Goal: Check status: Check status

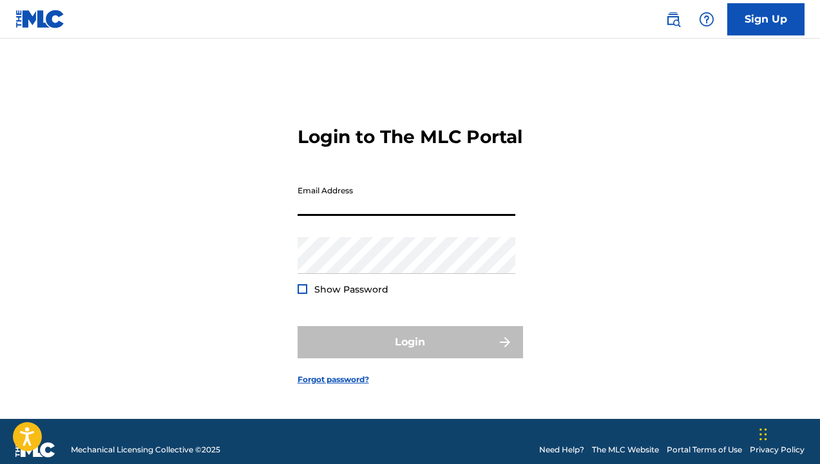
type input "[EMAIL_ADDRESS][DOMAIN_NAME]"
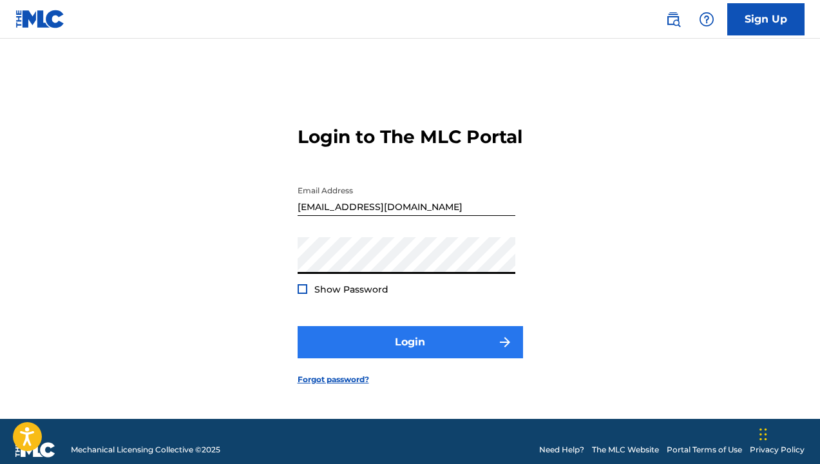
click at [340, 337] on button "Login" at bounding box center [410, 342] width 225 height 32
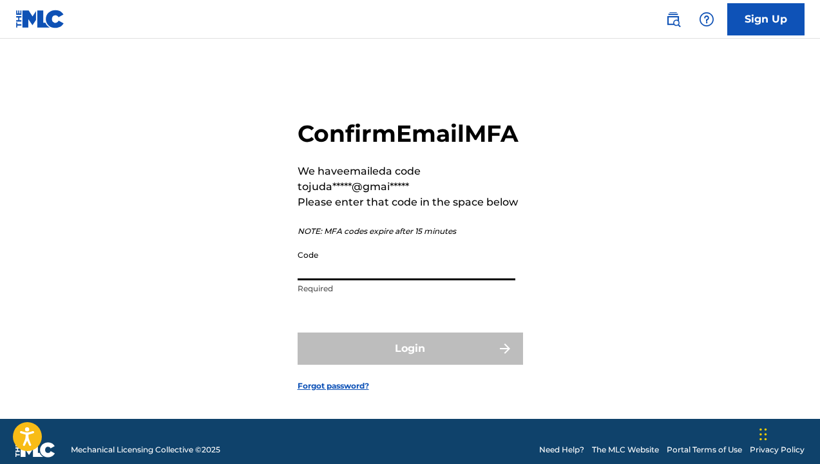
click at [342, 278] on input "Code" at bounding box center [407, 261] width 218 height 37
paste input "769800"
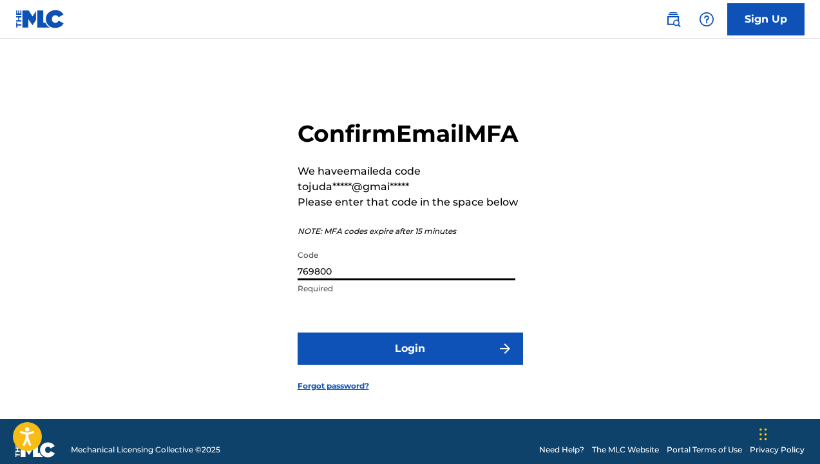
type input "769800"
click at [410, 365] on button "Login" at bounding box center [410, 348] width 225 height 32
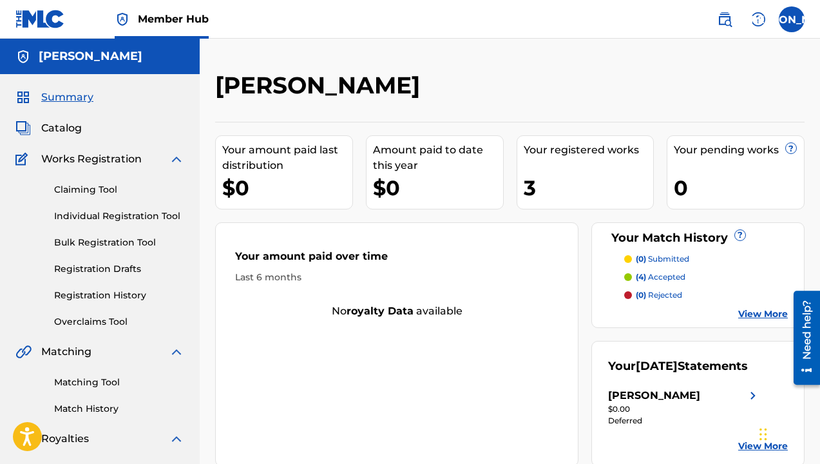
click at [556, 185] on div "3" at bounding box center [589, 187] width 130 height 29
click at [544, 192] on div "3" at bounding box center [589, 187] width 130 height 29
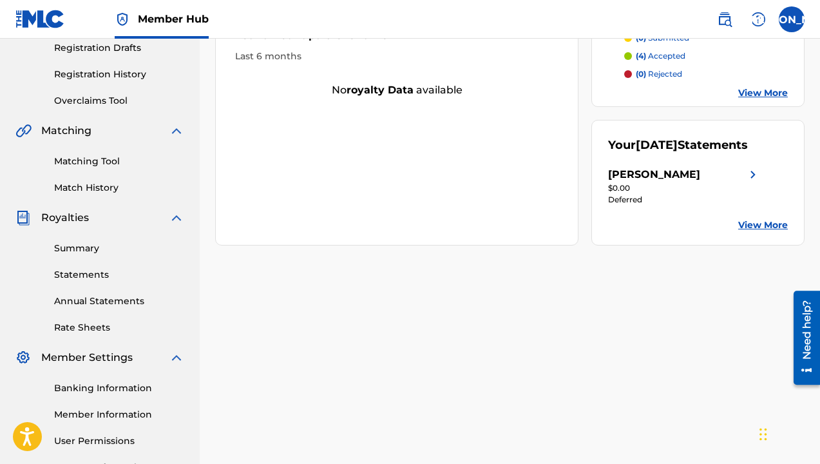
scroll to position [275, 0]
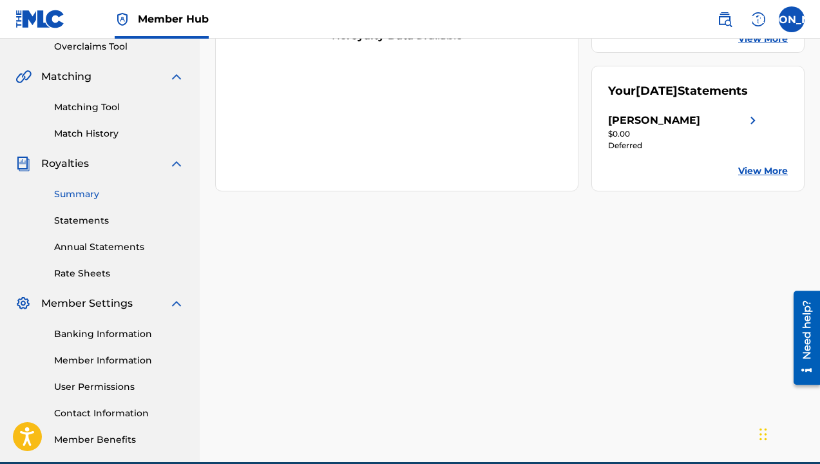
click at [115, 191] on link "Summary" at bounding box center [119, 194] width 130 height 14
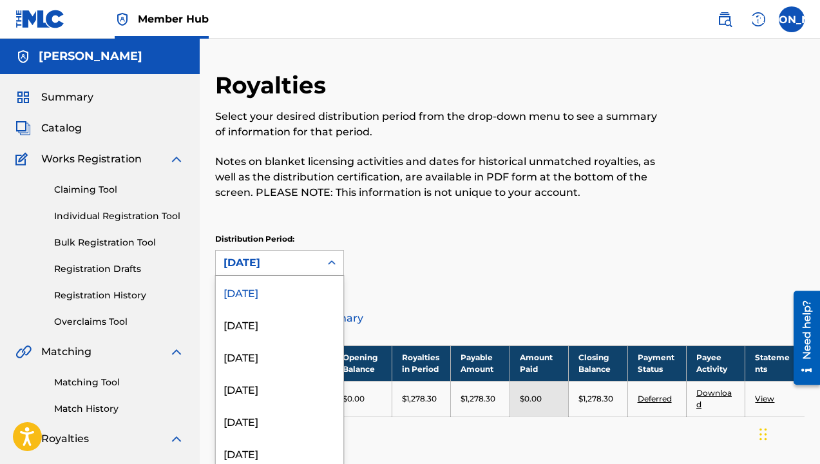
click at [258, 258] on div "[DATE]" at bounding box center [267, 262] width 89 height 15
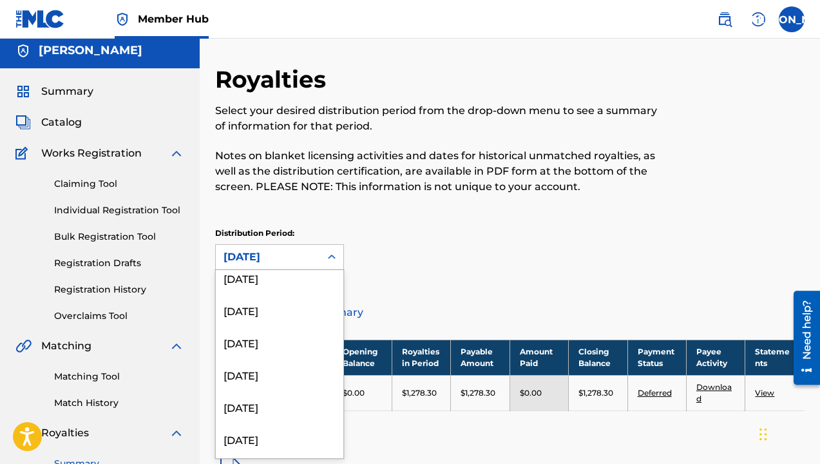
scroll to position [363, 0]
click at [247, 285] on div "[DATE]" at bounding box center [280, 277] width 128 height 32
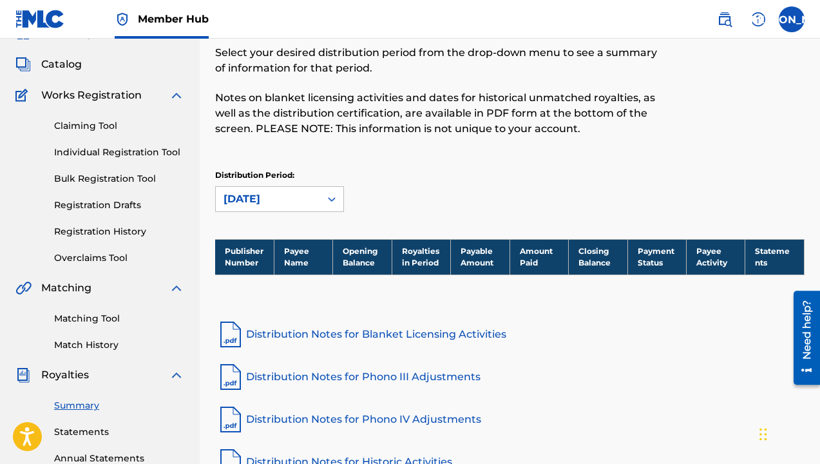
scroll to position [42, 0]
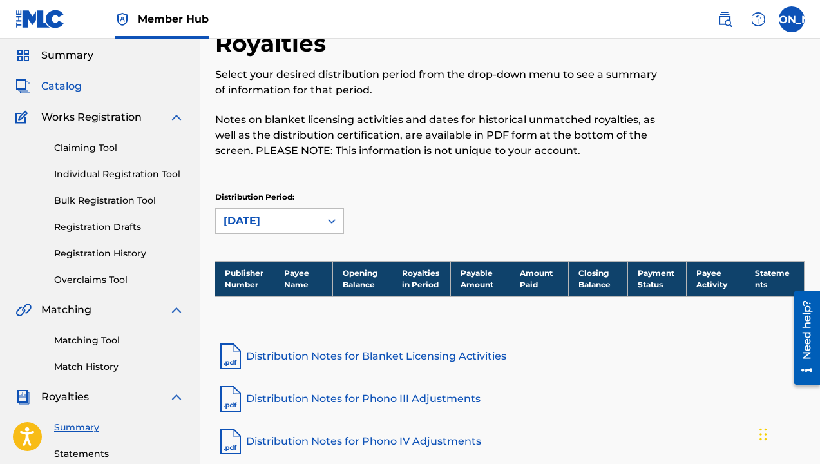
click at [80, 88] on span "Catalog" at bounding box center [61, 86] width 41 height 15
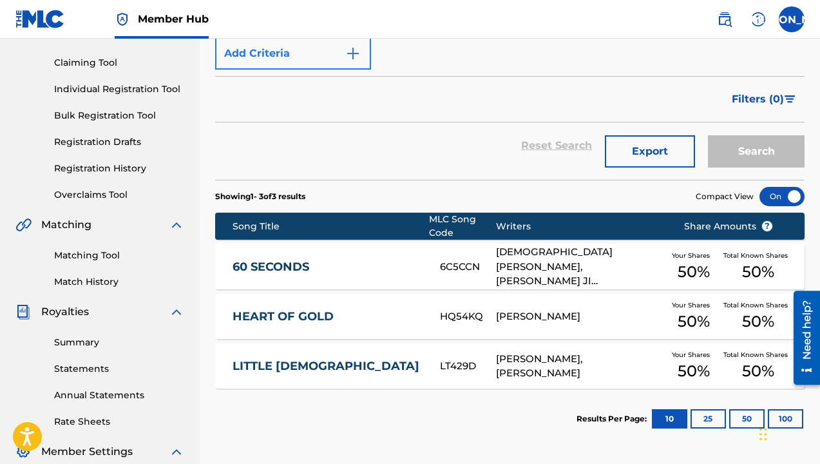
scroll to position [281, 0]
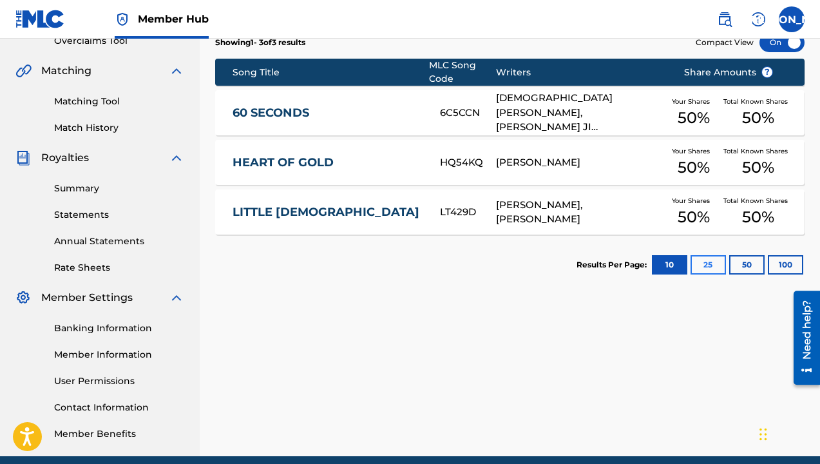
click at [700, 267] on button "25" at bounding box center [707, 264] width 35 height 19
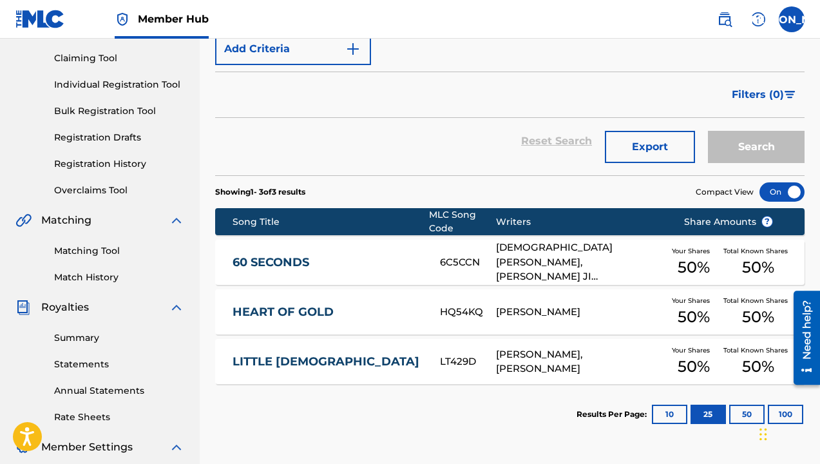
scroll to position [111, 0]
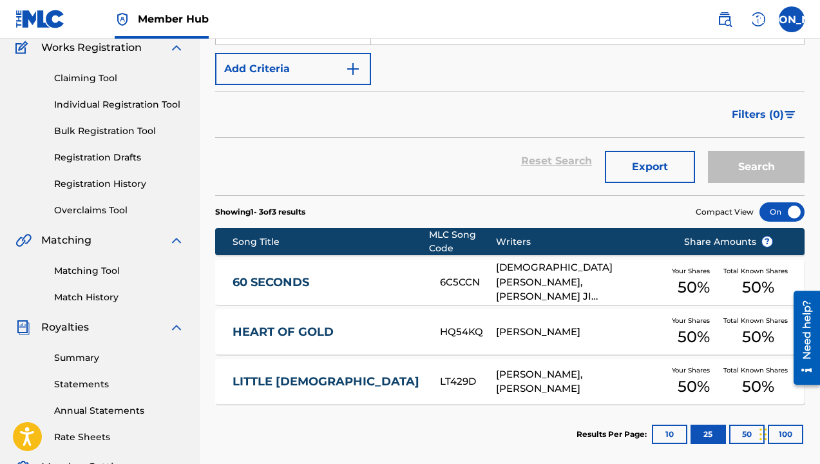
click at [113, 177] on link "Registration History" at bounding box center [119, 184] width 130 height 14
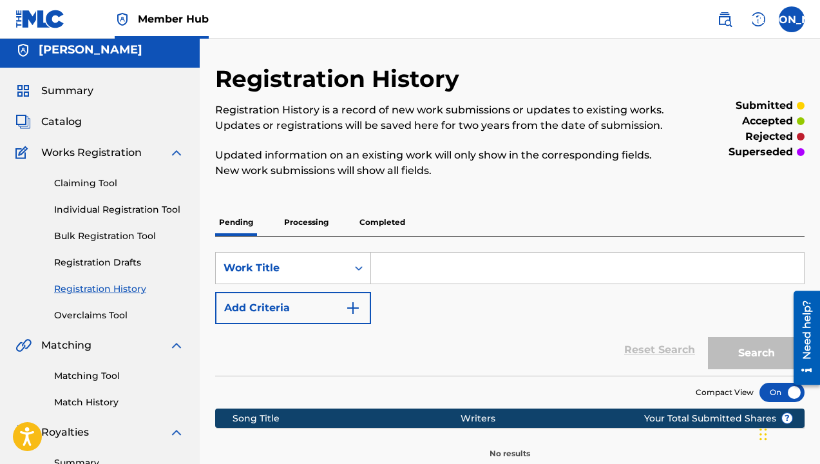
scroll to position [119, 0]
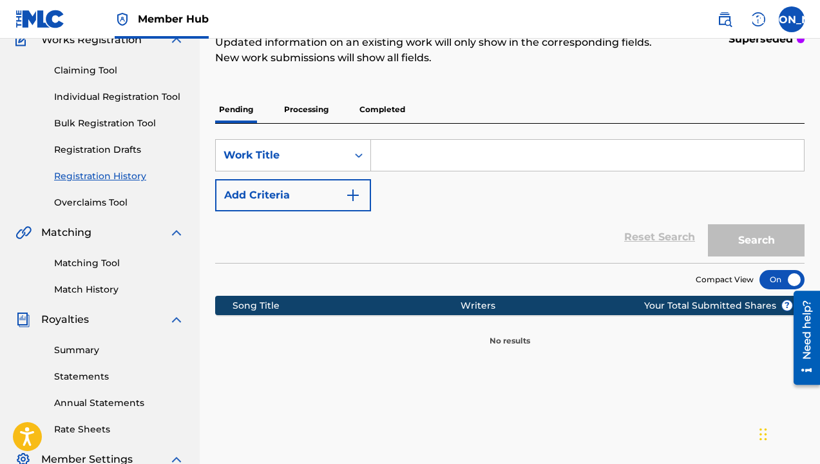
click at [311, 114] on p "Processing" at bounding box center [306, 109] width 52 height 27
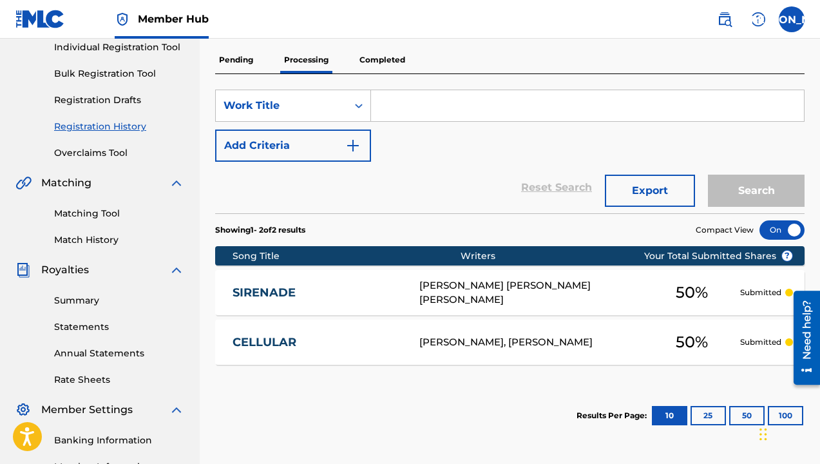
scroll to position [152, 0]
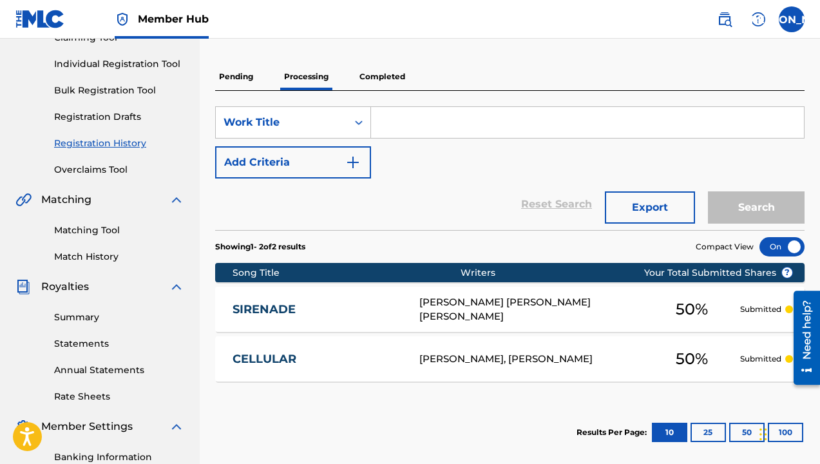
click at [381, 82] on p "Completed" at bounding box center [382, 76] width 53 height 27
